Goal: Task Accomplishment & Management: Use online tool/utility

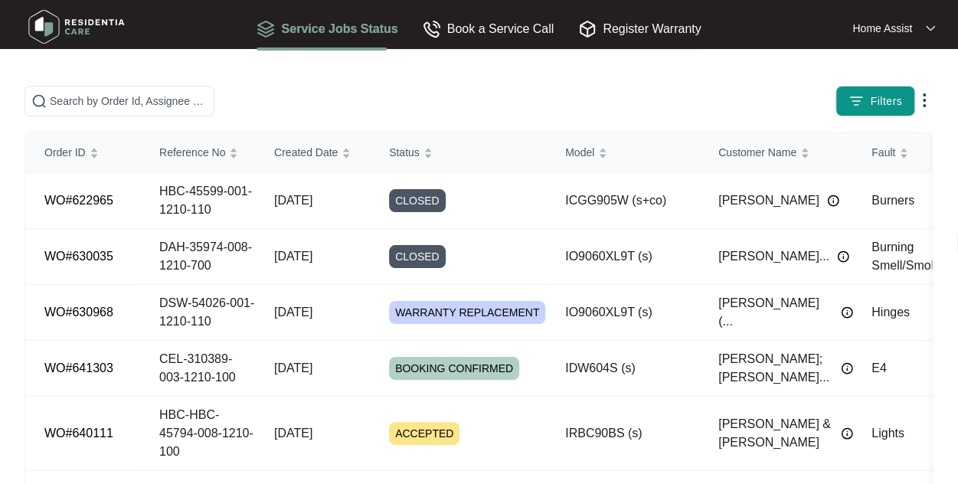
click at [924, 103] on img at bounding box center [924, 100] width 18 height 18
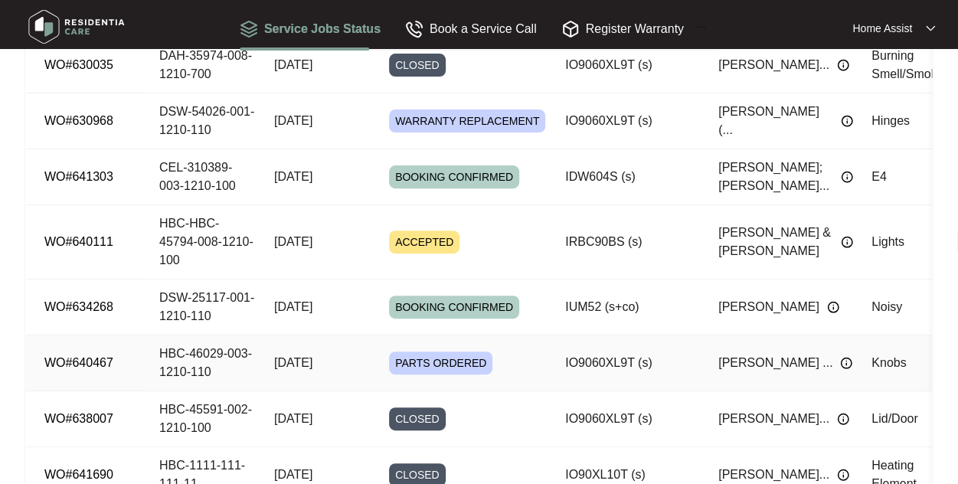
scroll to position [25, 0]
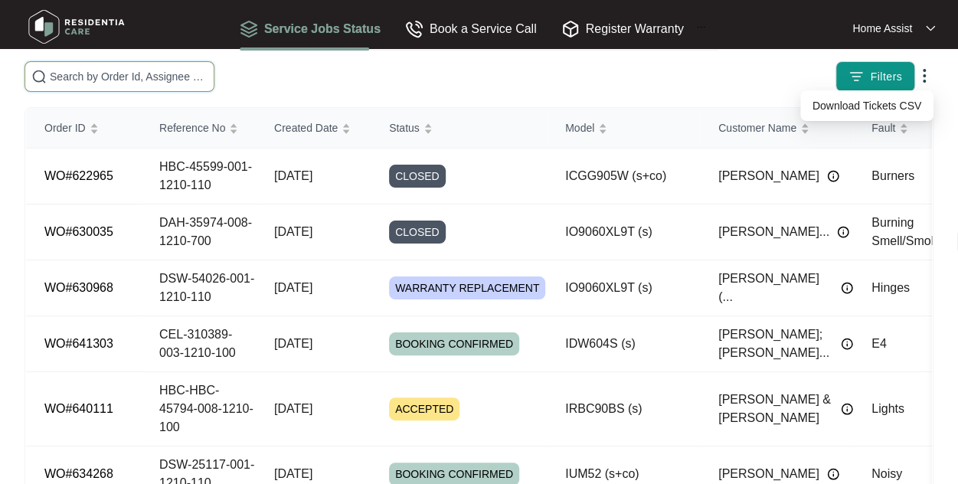
click at [153, 73] on input "text" at bounding box center [129, 76] width 158 height 17
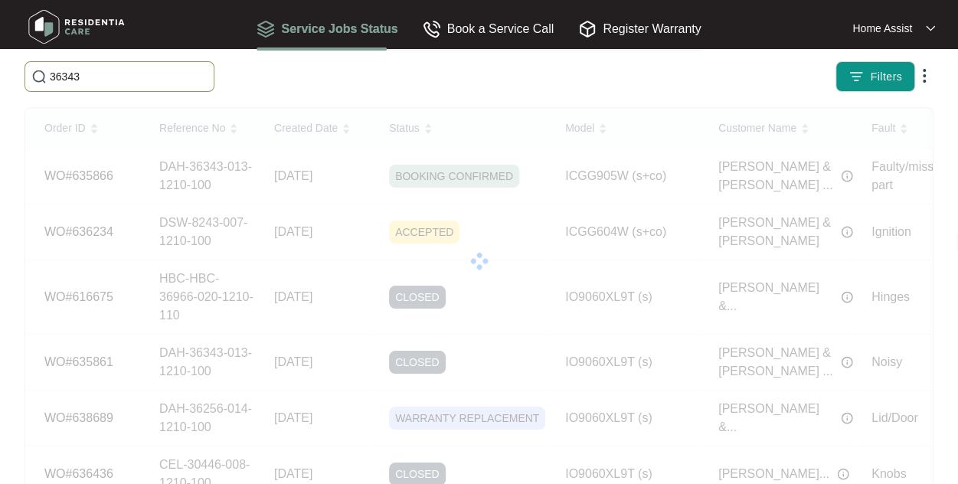
scroll to position [15, 0]
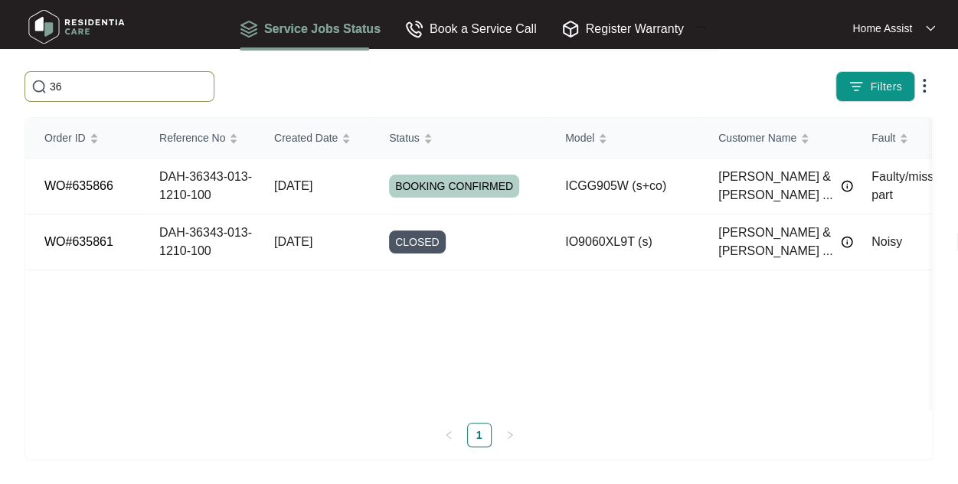
type input "3"
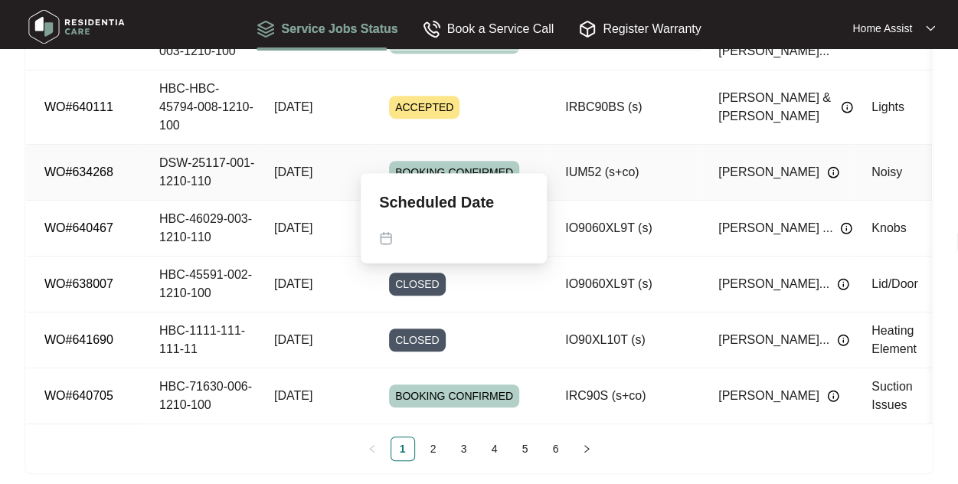
scroll to position [331, 0]
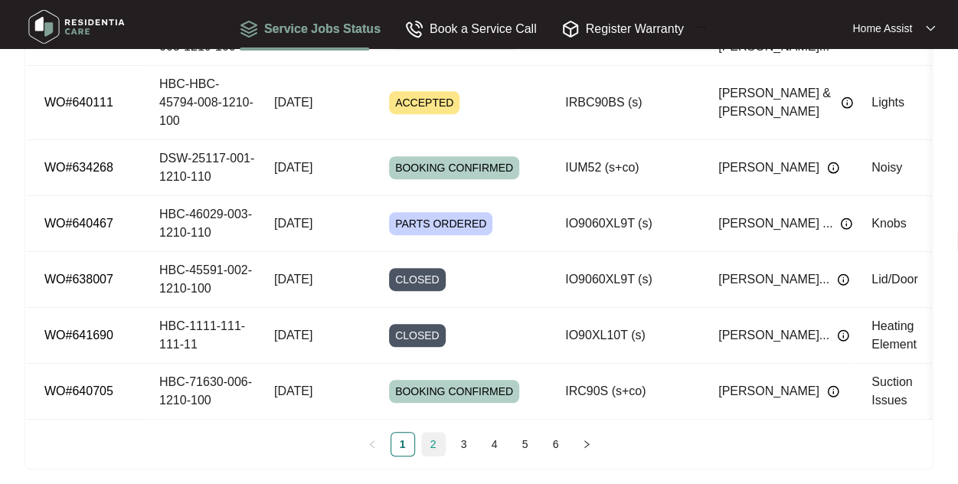
click at [434, 436] on link "2" at bounding box center [433, 444] width 23 height 23
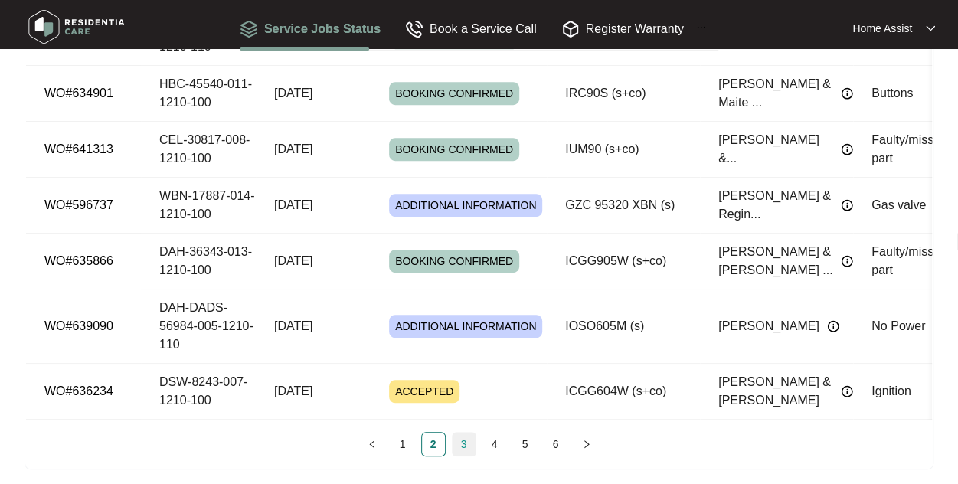
click at [466, 454] on link "3" at bounding box center [464, 444] width 23 height 23
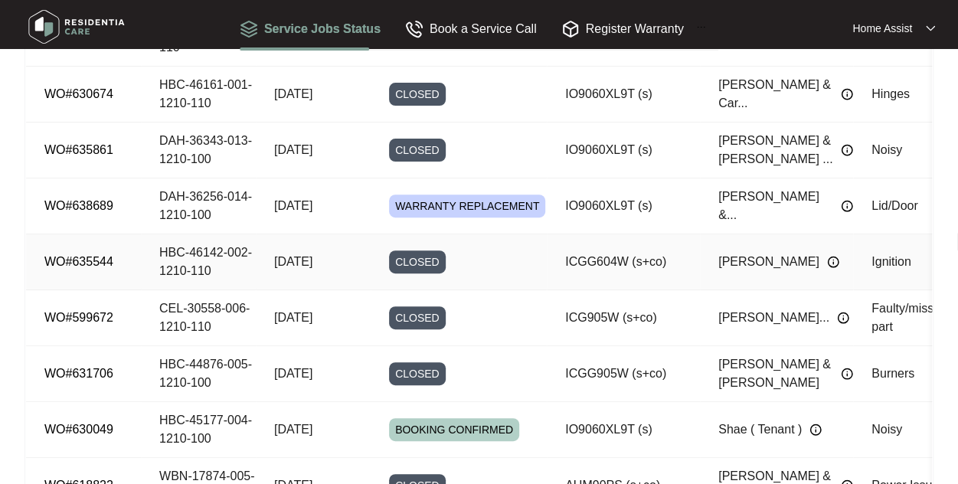
scroll to position [178, 0]
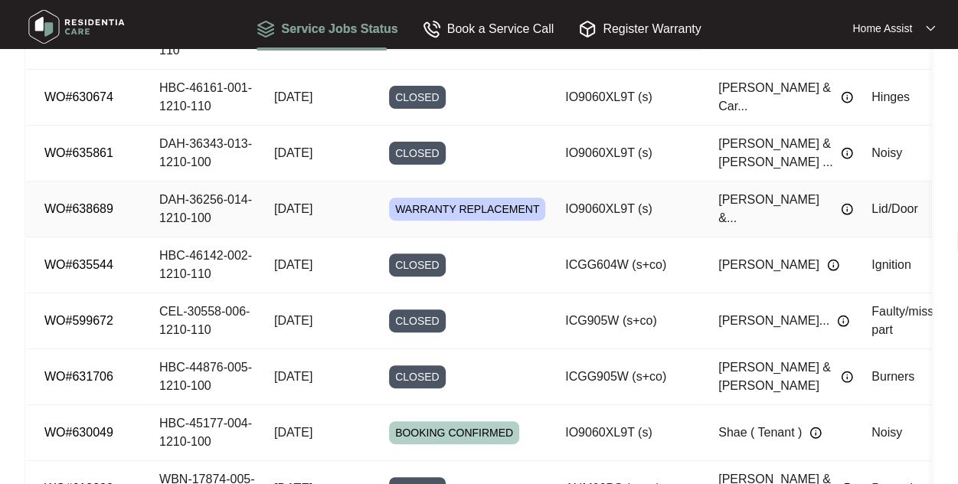
click at [458, 198] on span "WARRANTY REPLACEMENT" at bounding box center [467, 209] width 156 height 23
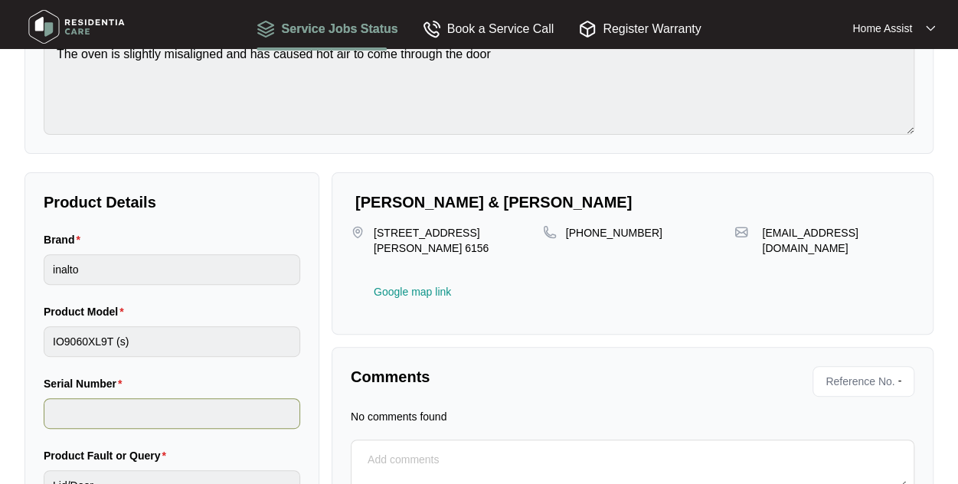
scroll to position [230, 0]
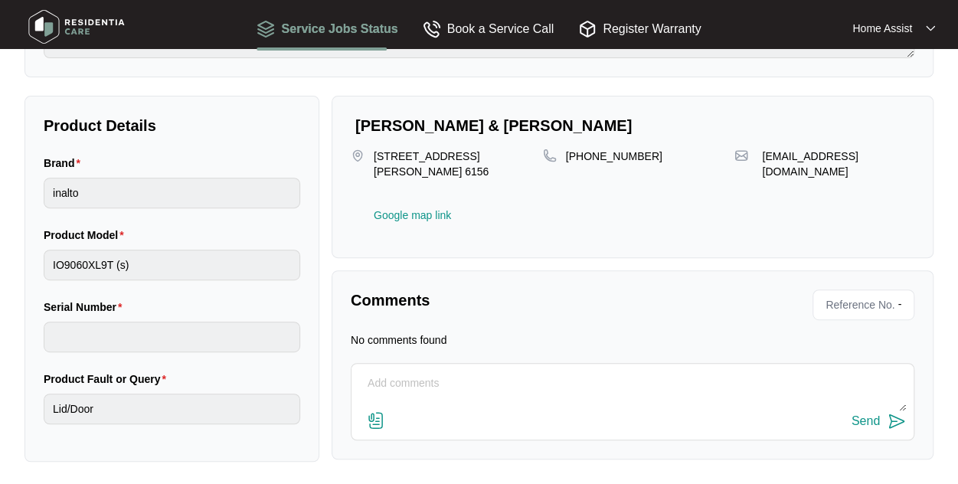
click at [393, 371] on textarea at bounding box center [632, 391] width 547 height 40
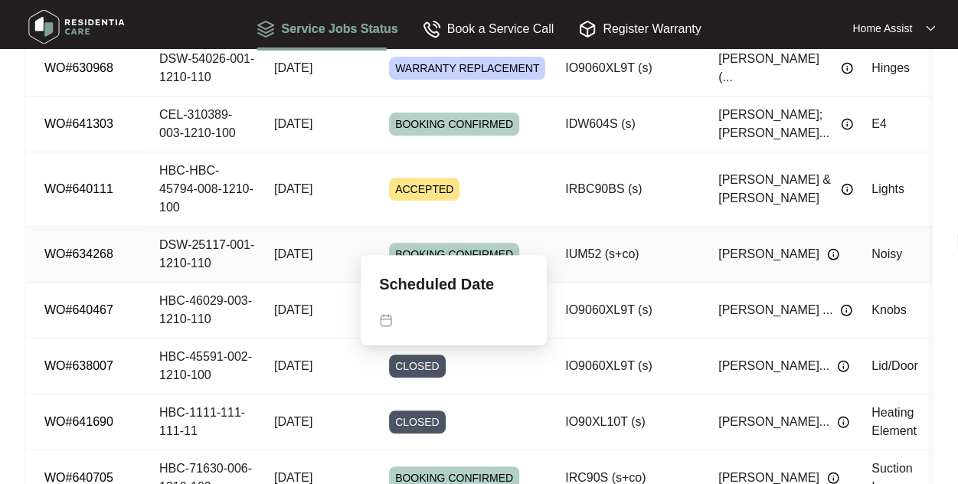
scroll to position [168, 0]
